Goal: Information Seeking & Learning: Learn about a topic

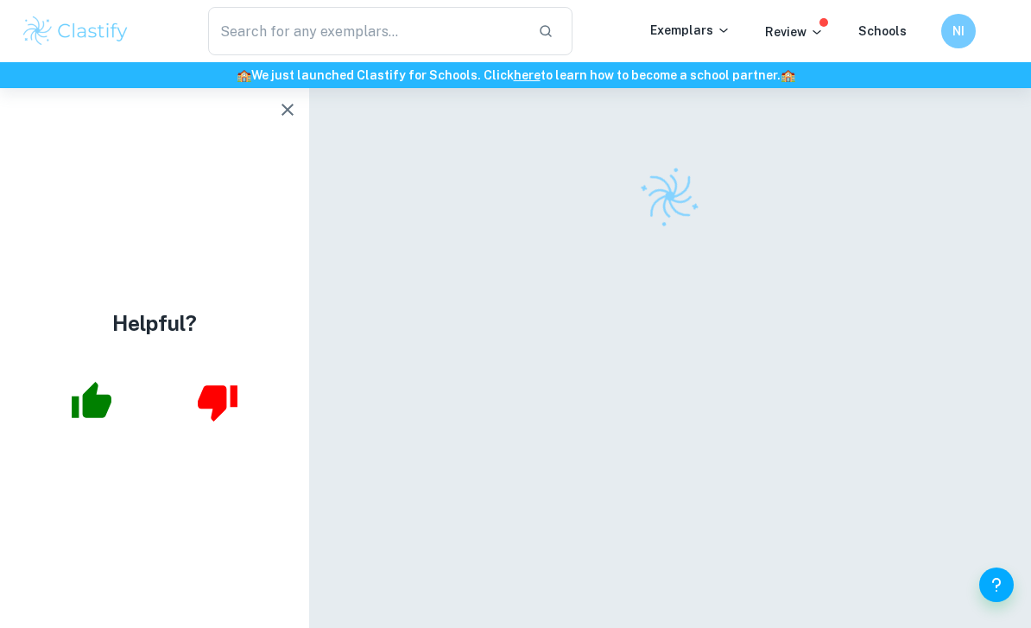
scroll to position [92, 0]
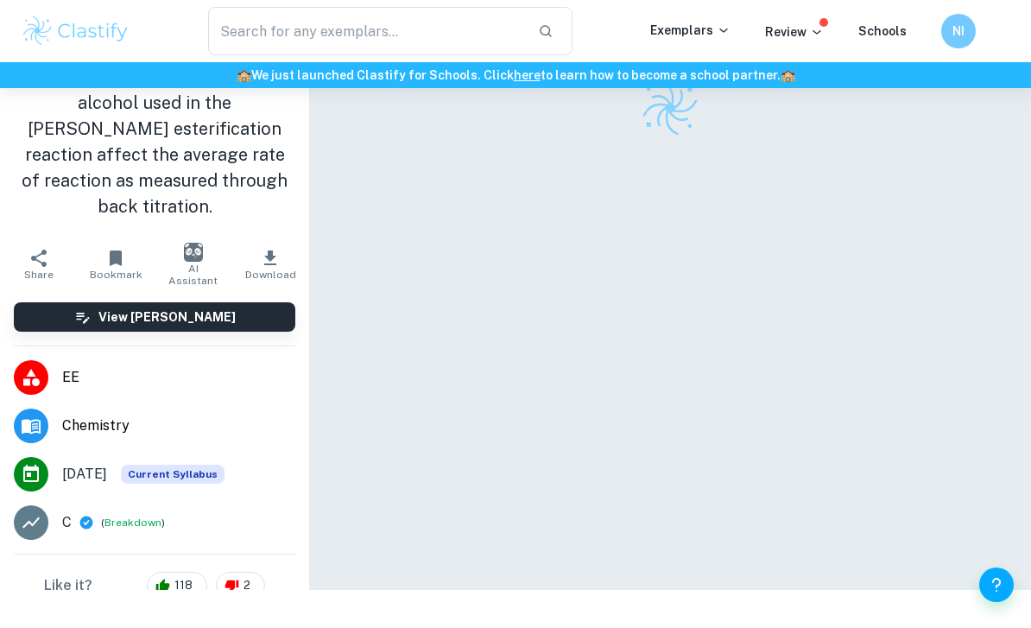
scroll to position [62, 0]
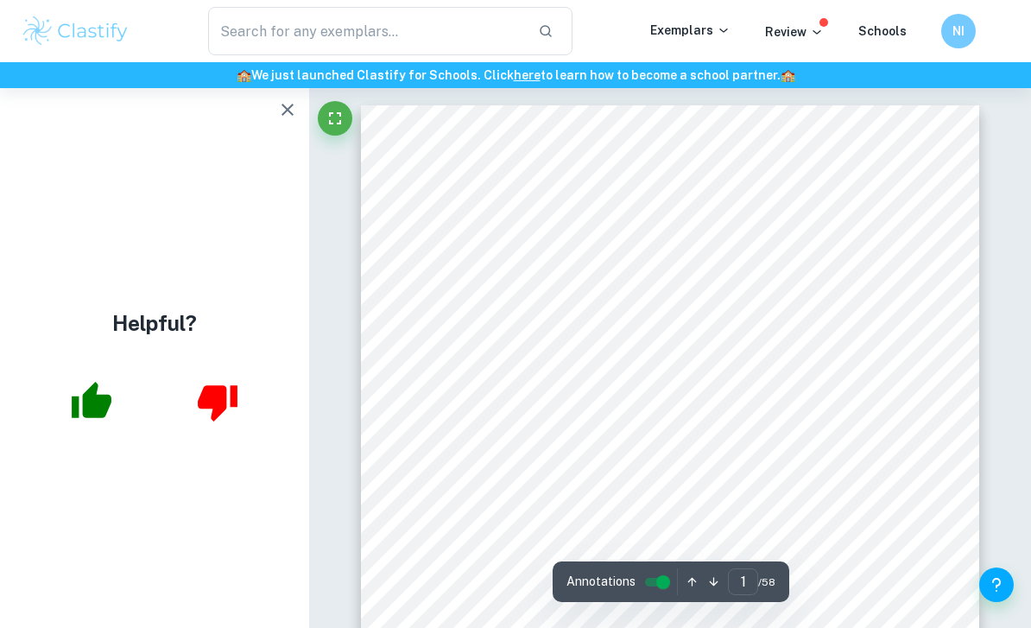
click at [301, 113] on button "button" at bounding box center [287, 109] width 35 height 35
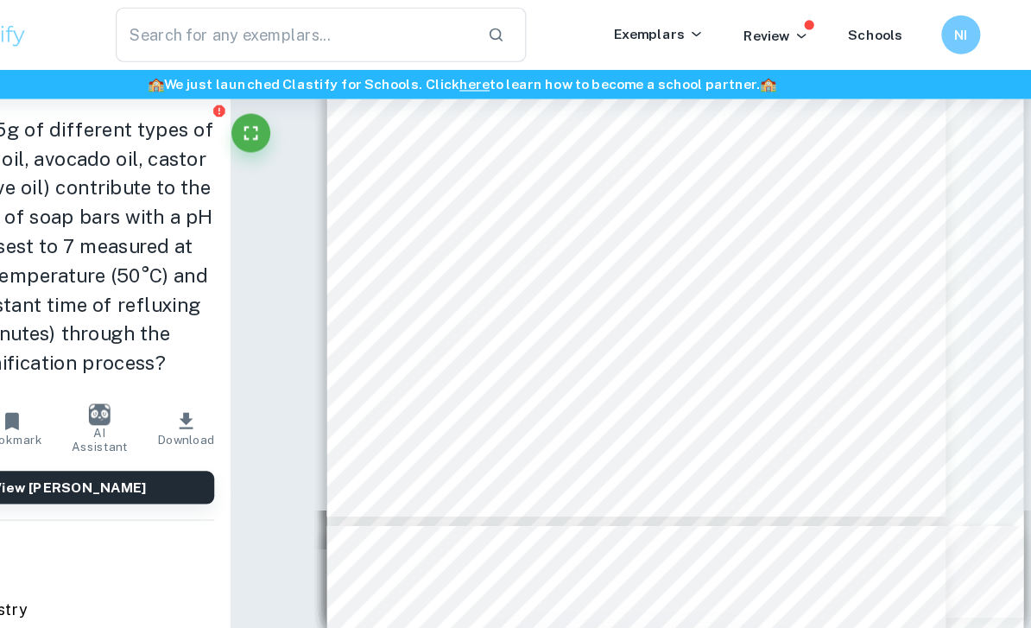
scroll to position [975, 0]
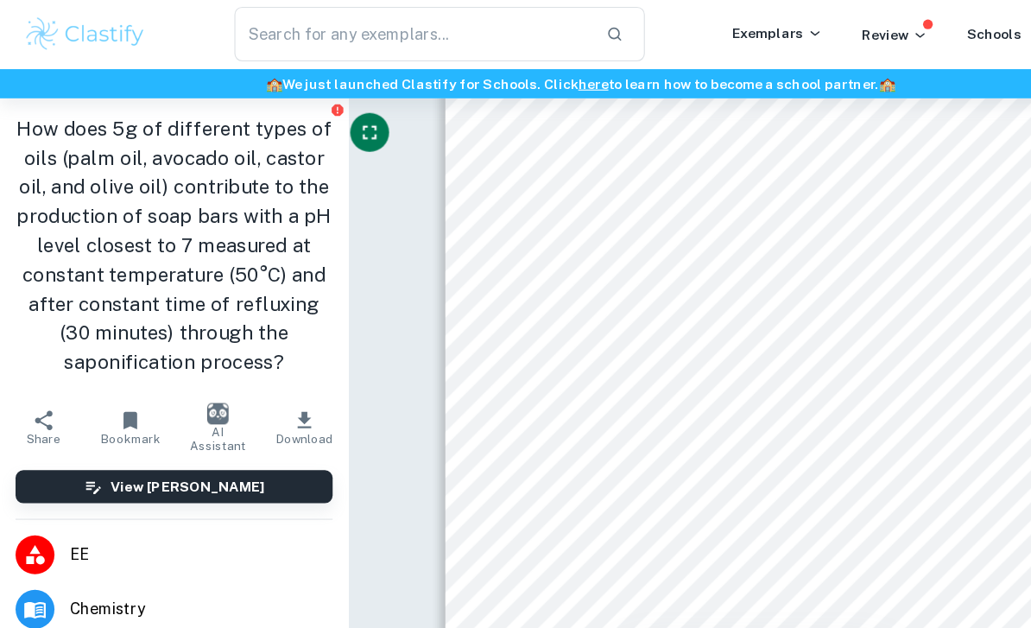
click at [327, 114] on icon "Fullscreen" at bounding box center [328, 118] width 21 height 21
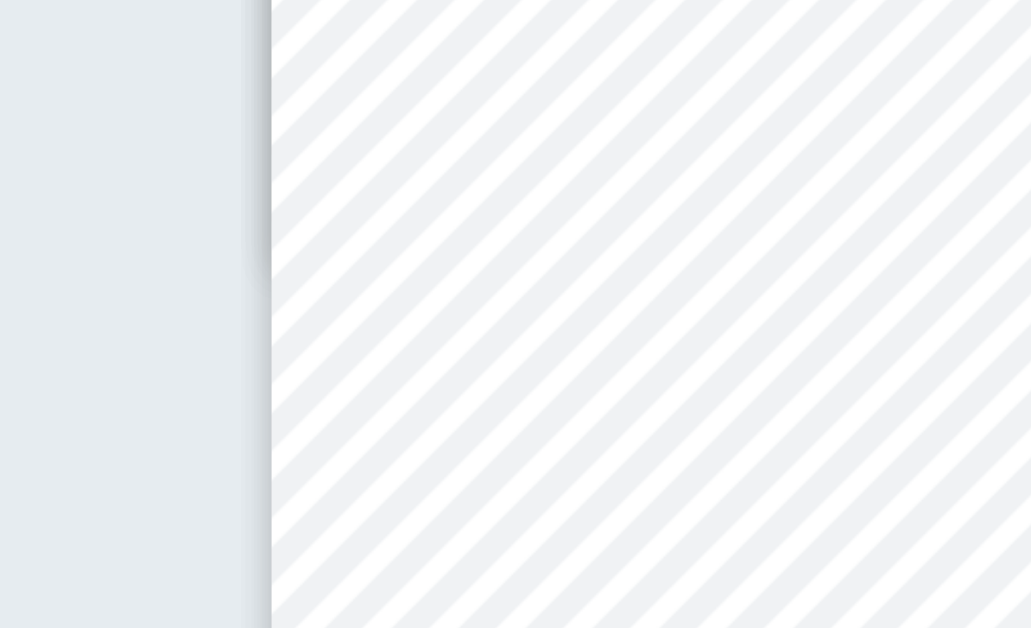
scroll to position [1719, 0]
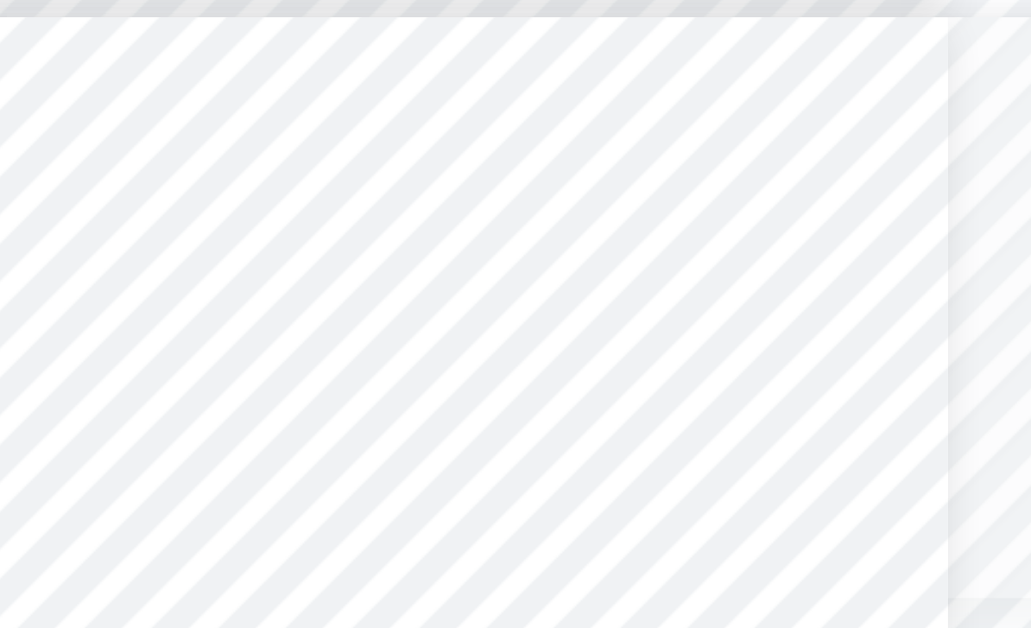
type input "5"
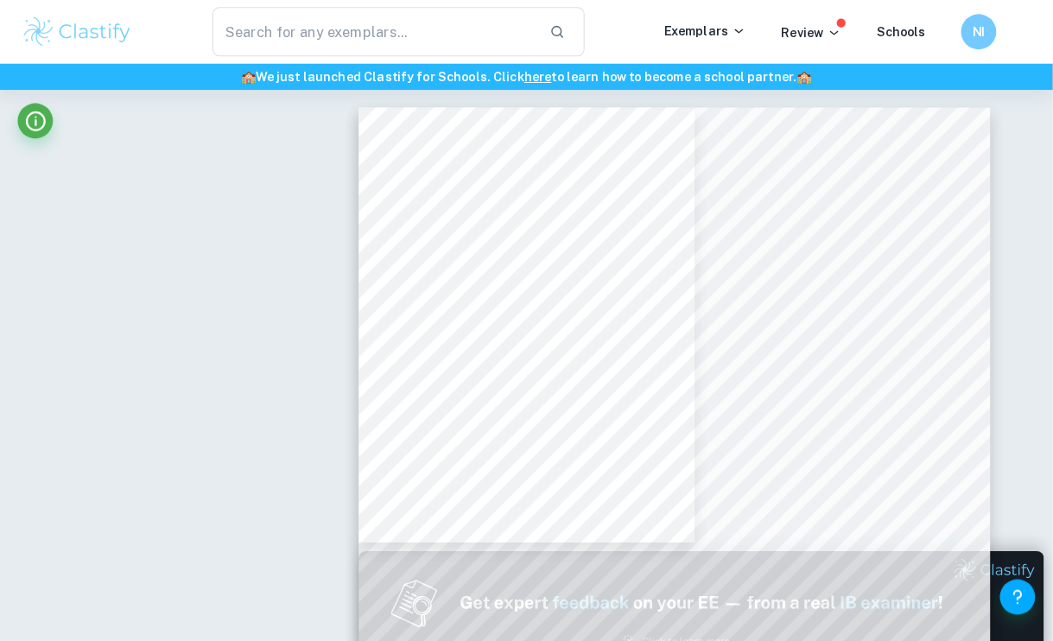
scroll to position [1899, 233]
